Goal: Complete application form

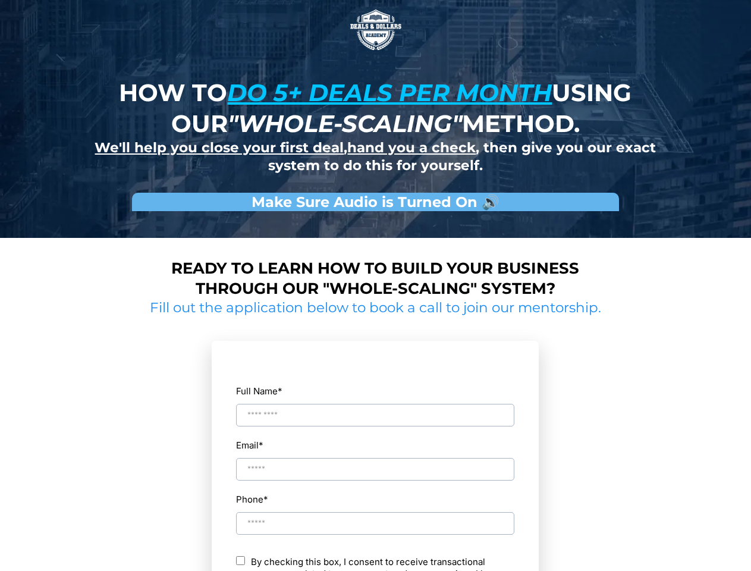
click at [376, 30] on img at bounding box center [375, 29] width 59 height 59
click at [375, 404] on input "Full Name *" at bounding box center [375, 415] width 278 height 23
click at [375, 458] on div "Email *" at bounding box center [374, 458] width 279 height 45
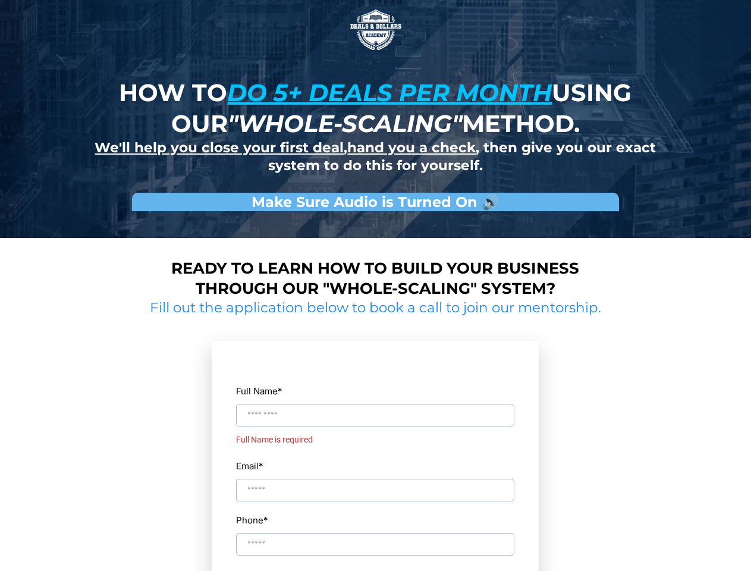
click at [375, 512] on div "Full Name * Full Name is required Email * Phone * ch By checking this box, I co…" at bounding box center [374, 533] width 279 height 359
click at [375, 563] on input "Phone *" at bounding box center [375, 564] width 278 height 23
